Goal: Navigation & Orientation: Find specific page/section

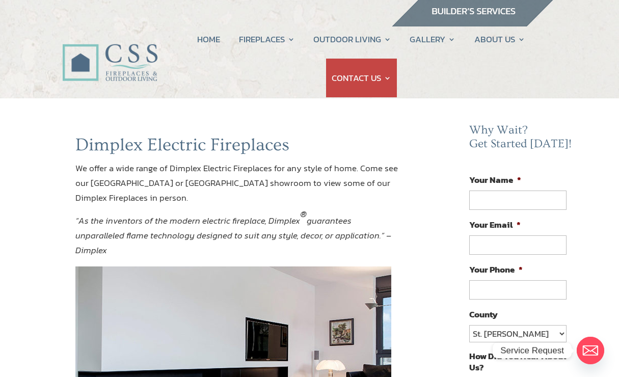
scroll to position [5, 0]
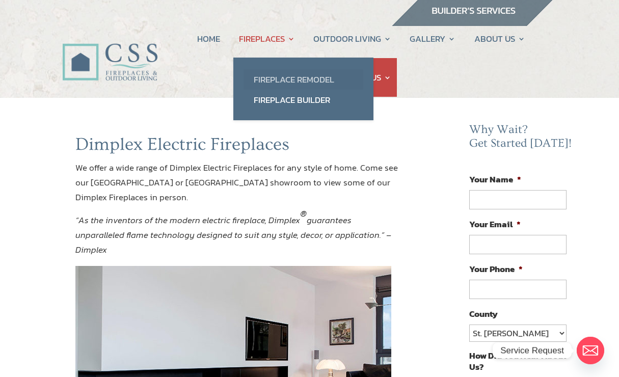
click at [254, 82] on link "Fireplace Remodel" at bounding box center [304, 79] width 120 height 20
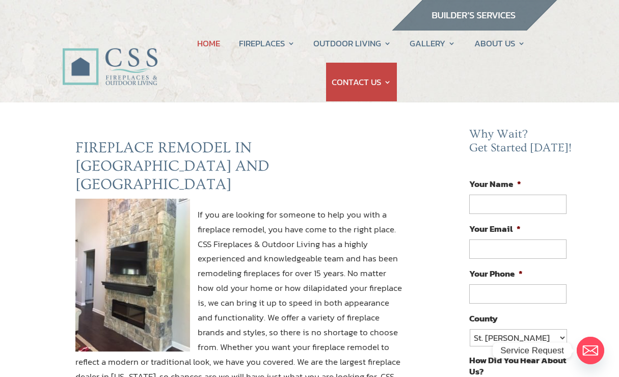
click at [199, 41] on link "HOME" at bounding box center [208, 43] width 23 height 39
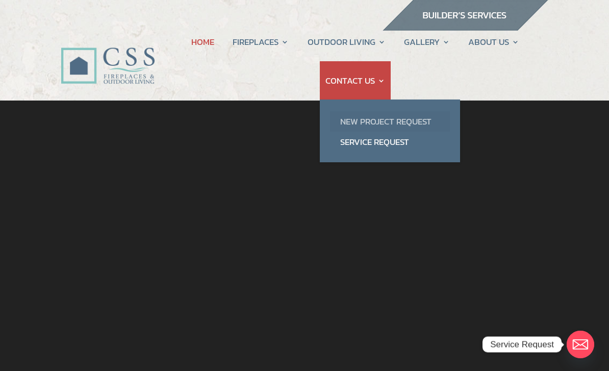
click at [340, 127] on link "New Project Request" at bounding box center [390, 121] width 120 height 20
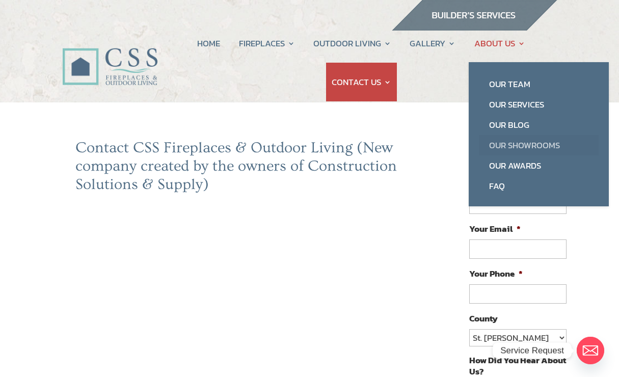
click at [539, 145] on link "Our Showrooms" at bounding box center [539, 145] width 120 height 20
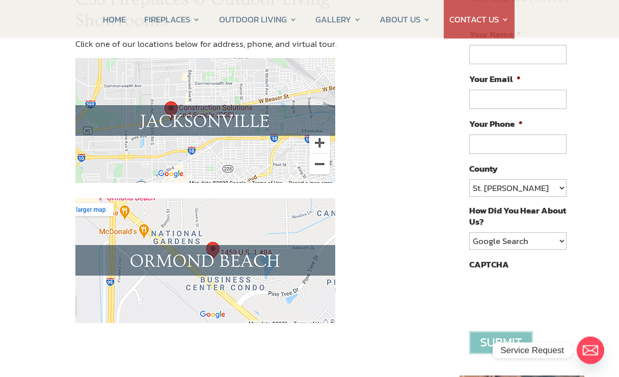
scroll to position [147, 0]
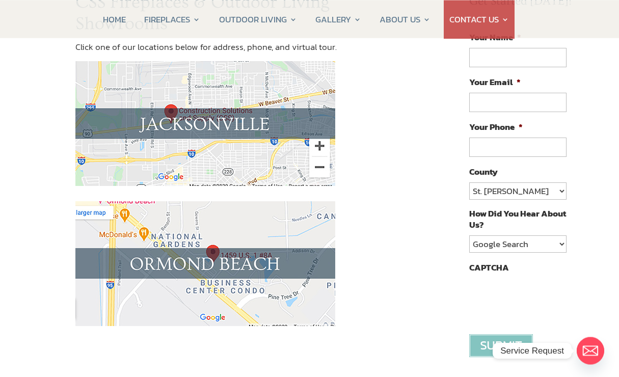
click at [178, 124] on img at bounding box center [205, 123] width 260 height 125
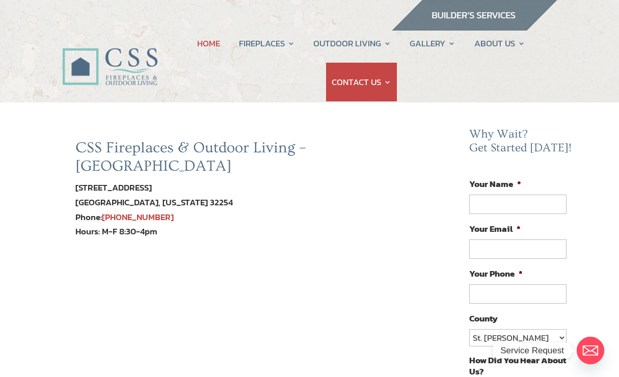
click at [203, 46] on link "HOME" at bounding box center [208, 43] width 23 height 39
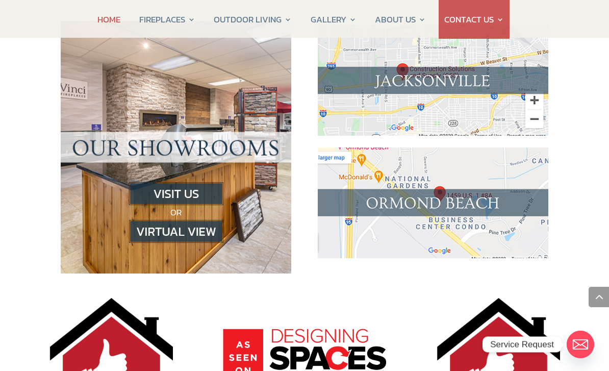
scroll to position [1062, 0]
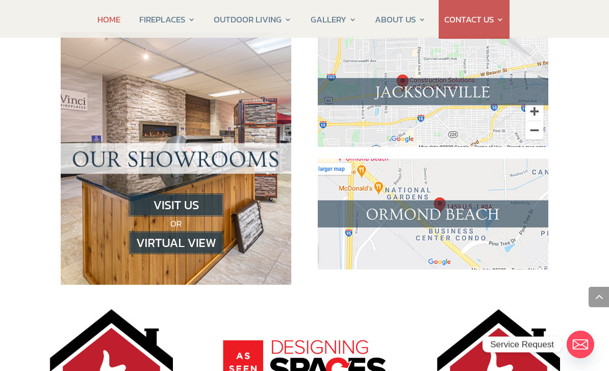
click at [169, 193] on img at bounding box center [176, 204] width 94 height 23
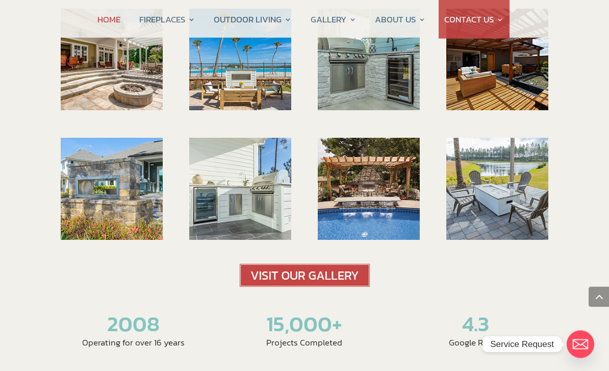
scroll to position [1574, 0]
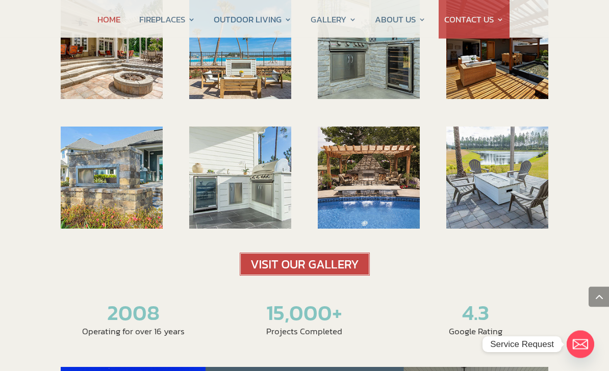
click at [292, 253] on img at bounding box center [305, 264] width 130 height 23
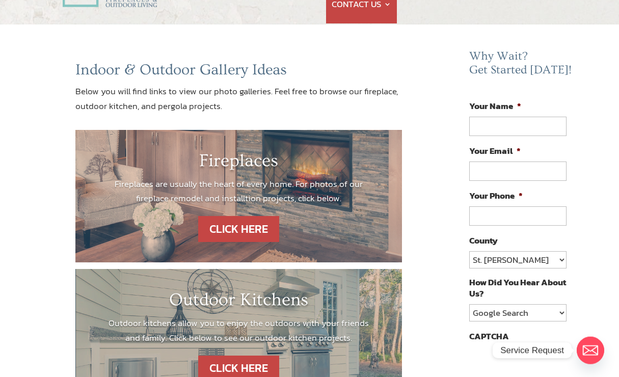
scroll to position [78, 0]
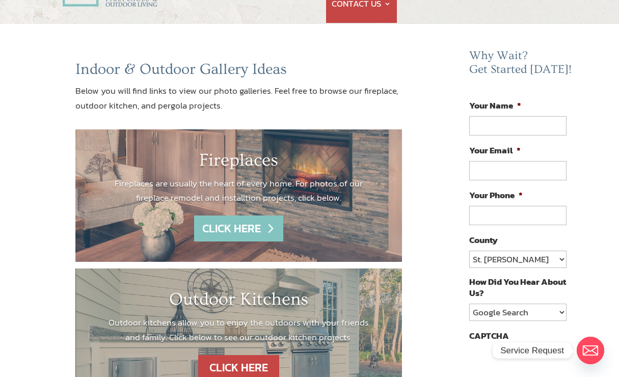
click at [227, 229] on link "CLICK HERE" at bounding box center [238, 229] width 89 height 26
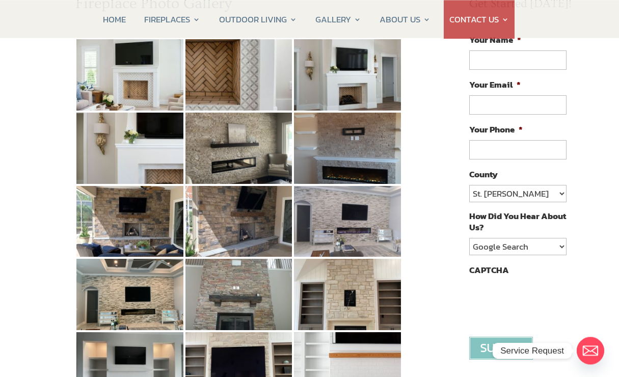
scroll to position [144, 0]
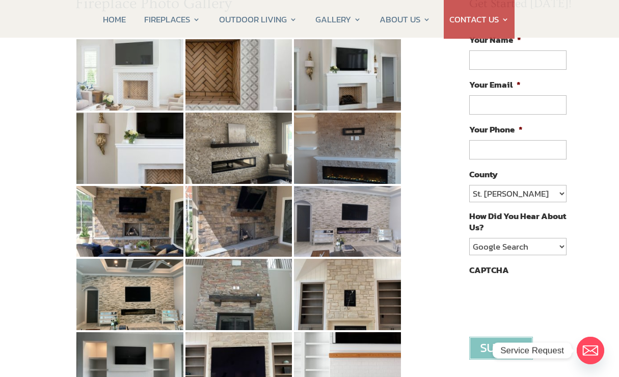
click at [130, 81] on img at bounding box center [129, 74] width 107 height 71
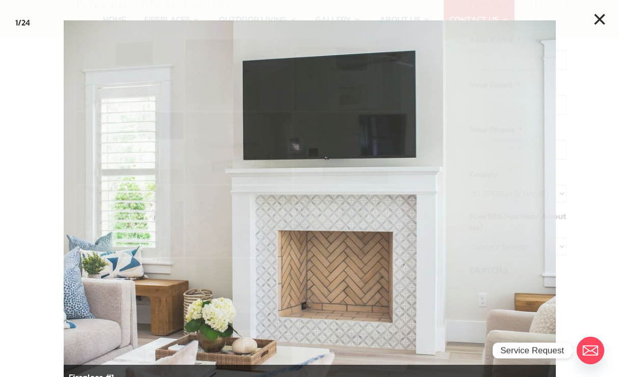
click at [594, 12] on button "×" at bounding box center [600, 19] width 22 height 22
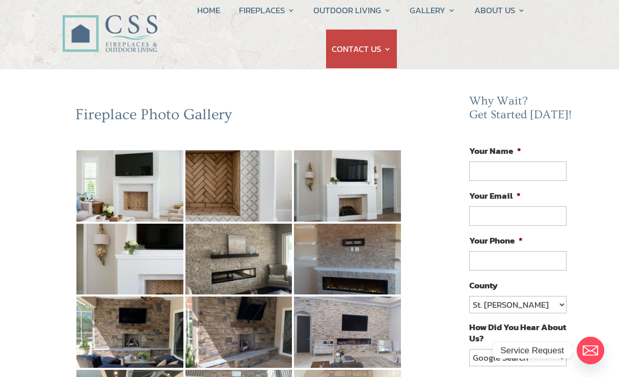
scroll to position [33, 0]
